Goal: Navigation & Orientation: Find specific page/section

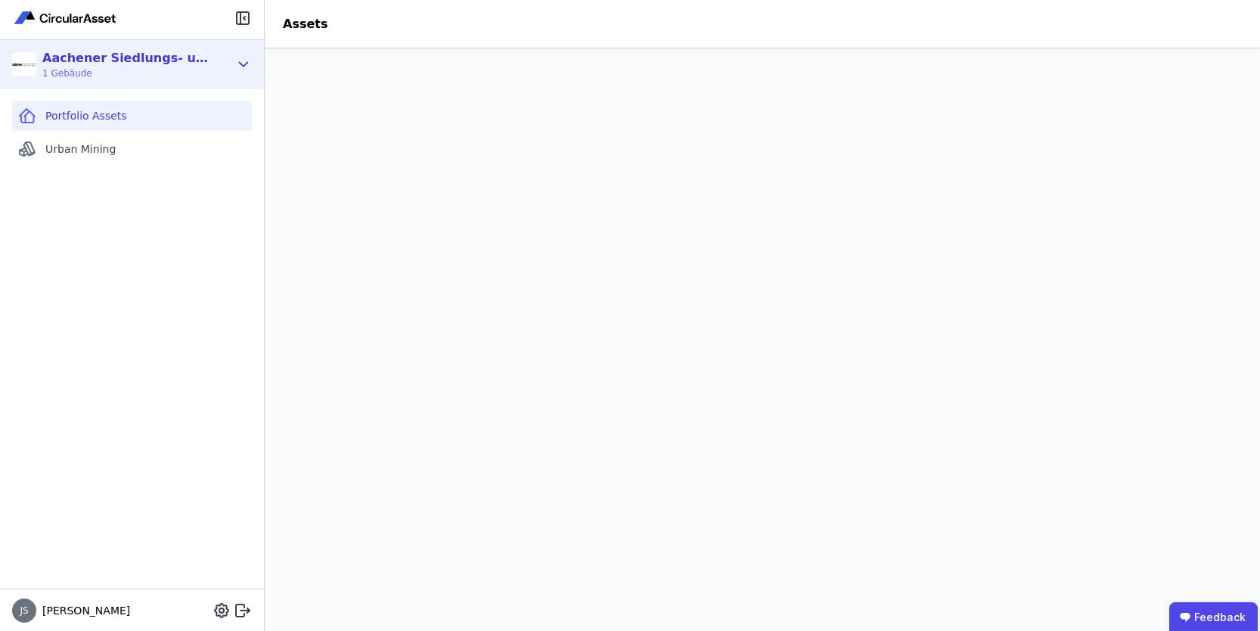
click at [247, 57] on icon at bounding box center [243, 64] width 17 height 18
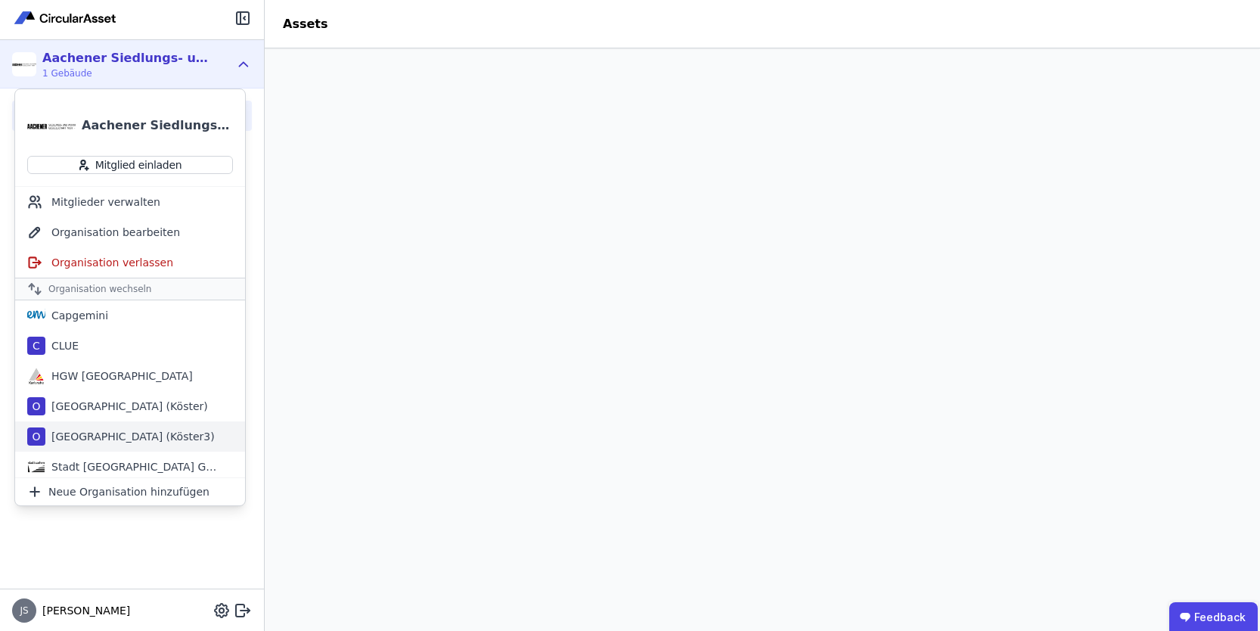
click at [149, 437] on div "[GEOGRAPHIC_DATA] (Köster3)" at bounding box center [129, 436] width 169 height 15
